Goal: Information Seeking & Learning: Understand process/instructions

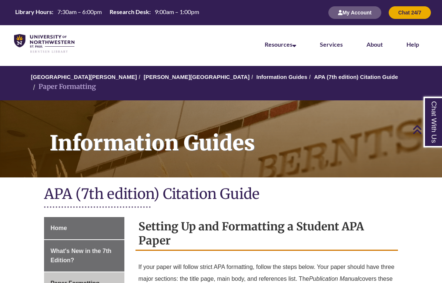
scroll to position [1802, 0]
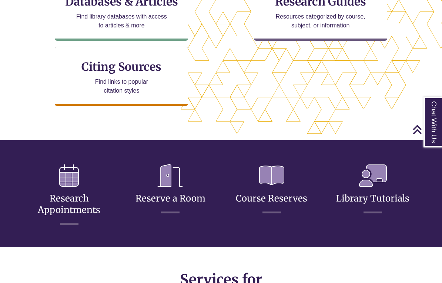
scroll to position [308, 0]
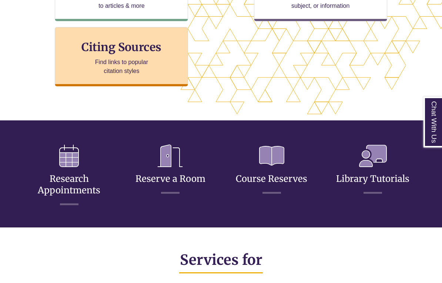
click at [103, 37] on div "Citing Sources Find links to popular citation styles" at bounding box center [121, 56] width 133 height 59
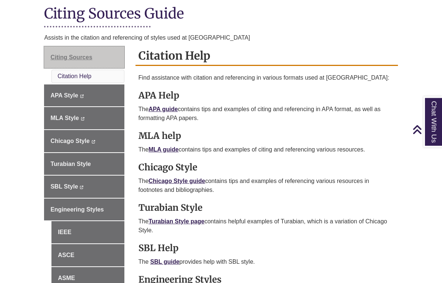
scroll to position [168, 0]
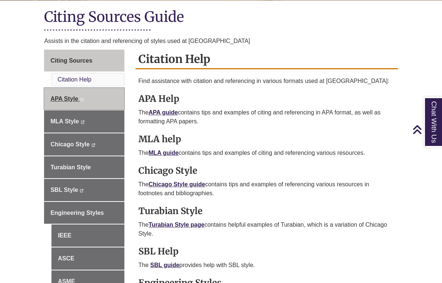
click at [71, 101] on span "APA Style" at bounding box center [64, 99] width 28 height 6
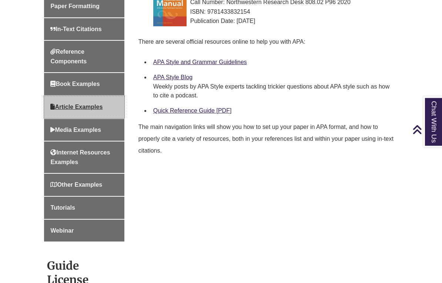
scroll to position [293, 0]
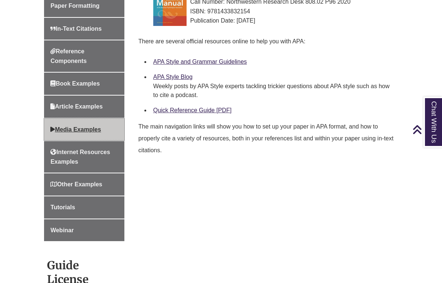
click at [70, 126] on span "Media Examples" at bounding box center [75, 129] width 51 height 6
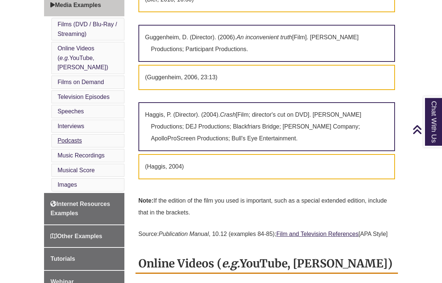
click at [67, 138] on link "Podcasts" at bounding box center [69, 141] width 24 height 6
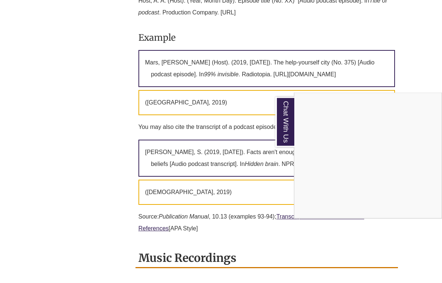
scroll to position [2725, 0]
